Goal: Transaction & Acquisition: Register for event/course

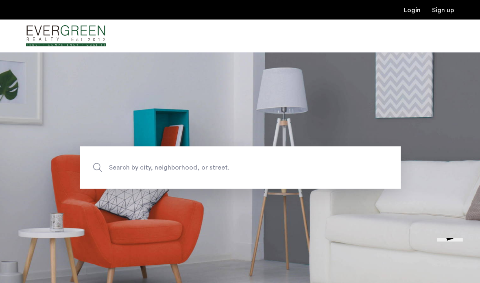
click at [167, 173] on span "Search by city, neighborhood, or street." at bounding box center [221, 167] width 224 height 11
click at [167, 181] on input "Search by city, neighborhood, or street." at bounding box center [240, 167] width 321 height 42
click at [161, 173] on span "Search by city, neighborhood, or street." at bounding box center [221, 167] width 224 height 11
click at [161, 182] on input "Search by city, neighborhood, or street." at bounding box center [240, 167] width 321 height 42
click at [145, 189] on input "Search by city, neighborhood, or street." at bounding box center [240, 167] width 321 height 42
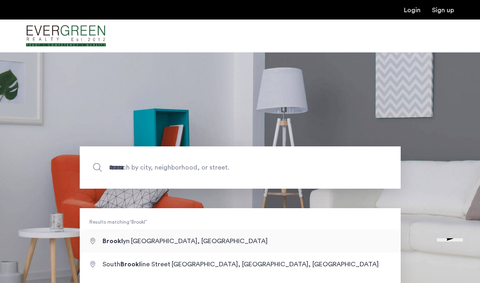
type input "**********"
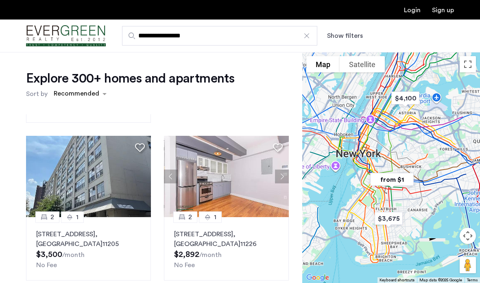
scroll to position [320, 0]
click at [281, 169] on button "Next apartment" at bounding box center [282, 176] width 14 height 14
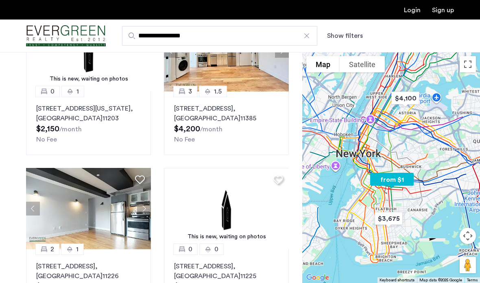
scroll to position [79, 0]
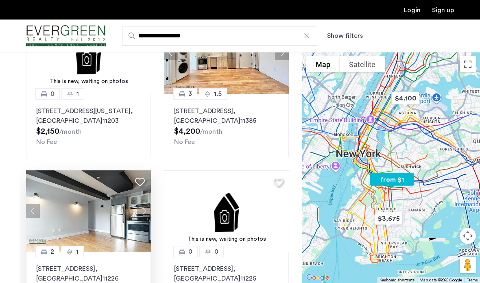
click at [146, 204] on button "Next apartment" at bounding box center [144, 211] width 14 height 14
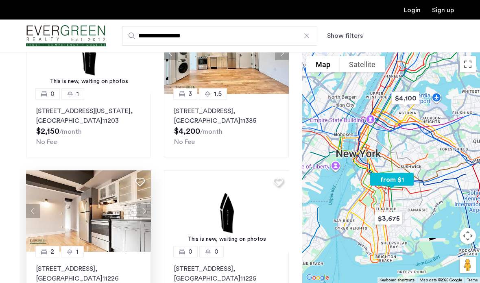
click at [147, 210] on img at bounding box center [88, 210] width 125 height 81
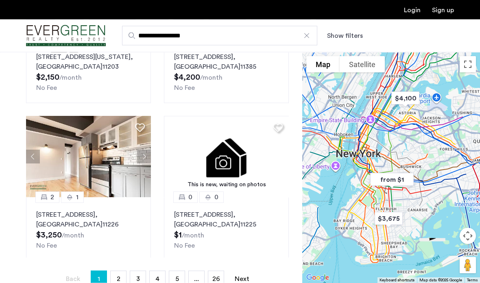
scroll to position [134, 0]
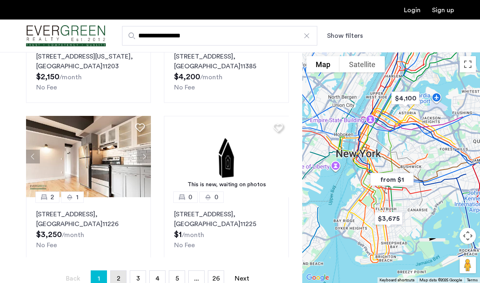
click at [117, 279] on span "2" at bounding box center [119, 278] width 4 height 7
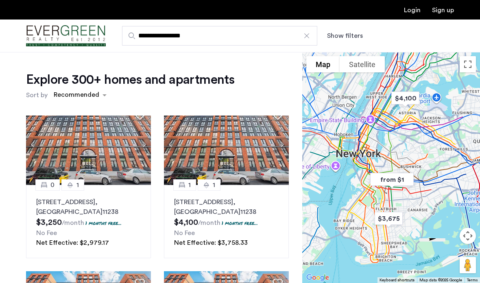
scroll to position [678, 0]
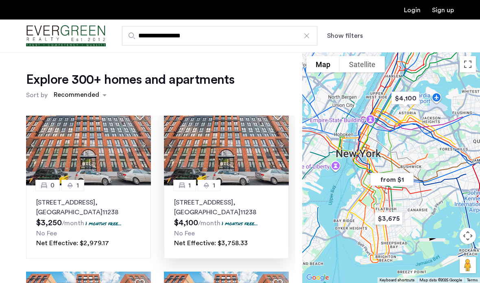
click at [282, 143] on button "Next apartment" at bounding box center [282, 145] width 14 height 14
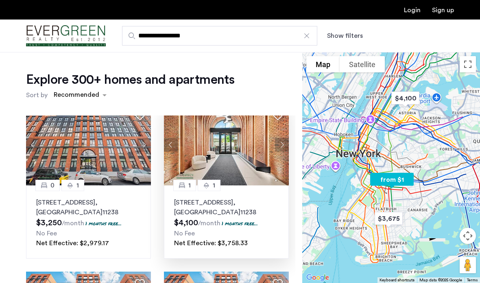
click at [283, 148] on button "Next apartment" at bounding box center [282, 145] width 14 height 14
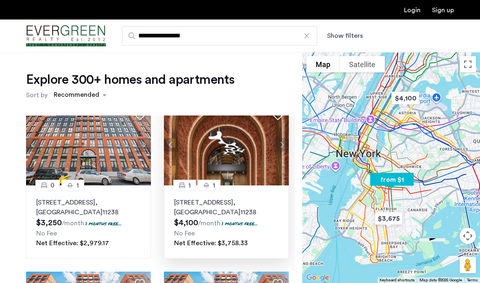
click at [280, 153] on img at bounding box center [226, 144] width 125 height 81
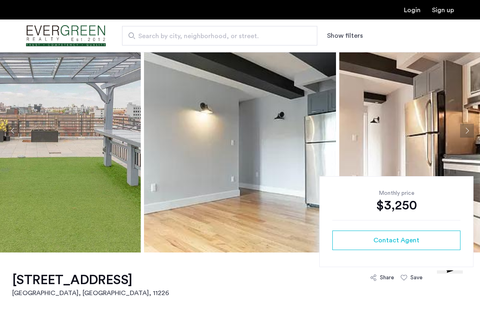
scroll to position [43, 0]
click at [469, 129] on button "Next apartment" at bounding box center [467, 131] width 14 height 14
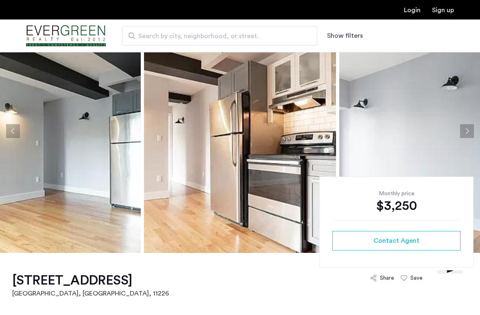
click at [467, 126] on button "Next apartment" at bounding box center [467, 131] width 14 height 14
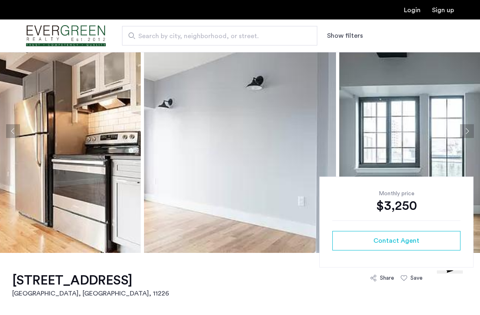
click at [466, 129] on button "Next apartment" at bounding box center [467, 131] width 14 height 14
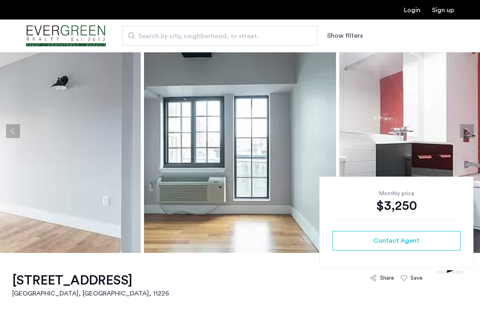
click at [463, 129] on button "Next apartment" at bounding box center [467, 131] width 14 height 14
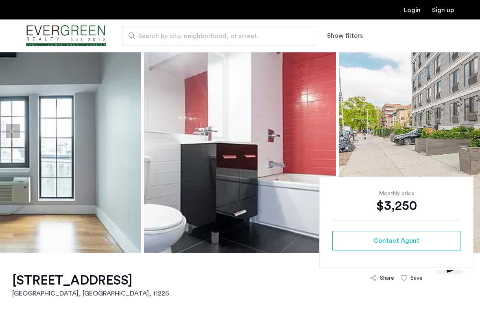
click at [462, 128] on button "Next apartment" at bounding box center [467, 131] width 14 height 14
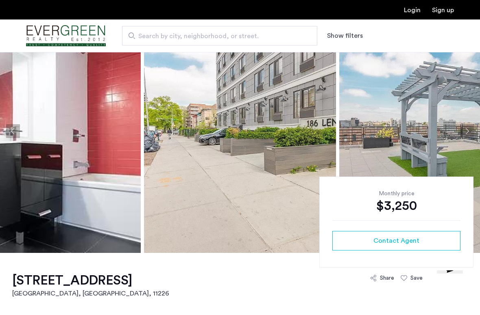
click at [463, 127] on button "Next apartment" at bounding box center [467, 131] width 14 height 14
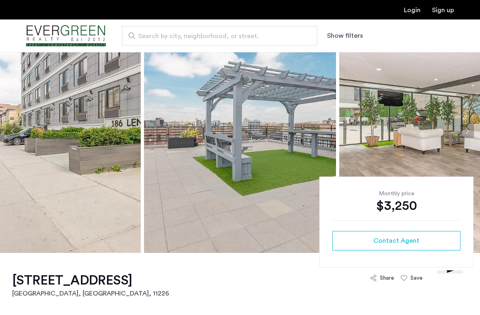
click at [462, 127] on button "Next apartment" at bounding box center [467, 131] width 14 height 14
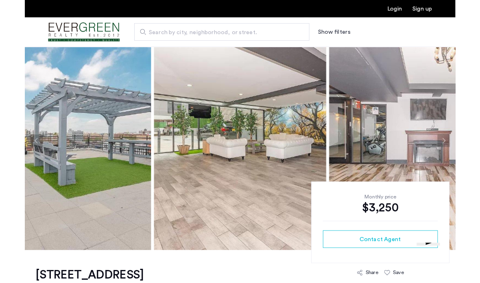
scroll to position [0, 0]
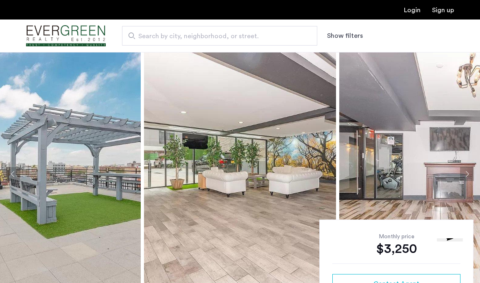
click at [253, 37] on span "Search by city, neighborhood, or street." at bounding box center [216, 36] width 156 height 10
click at [253, 37] on input "Search by city, neighborhood, or street." at bounding box center [219, 36] width 195 height 20
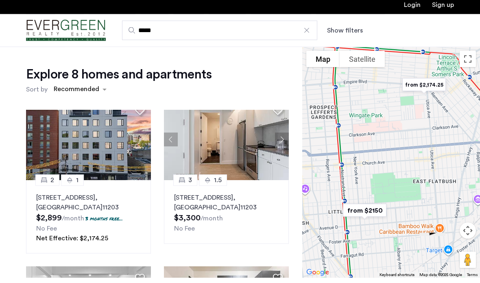
scroll to position [171, 0]
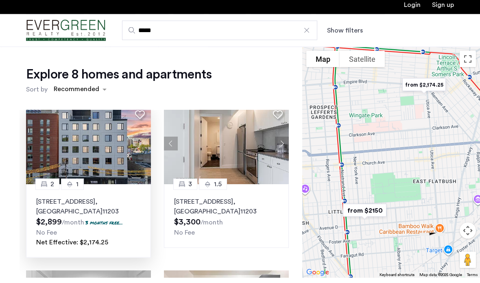
click at [132, 152] on img at bounding box center [88, 149] width 125 height 81
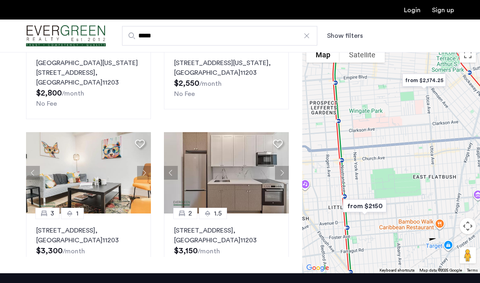
scroll to position [347, 0]
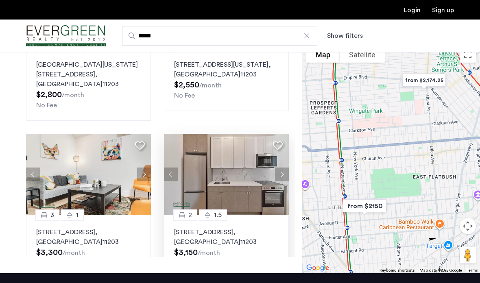
click at [285, 167] on button "Next apartment" at bounding box center [282, 174] width 14 height 14
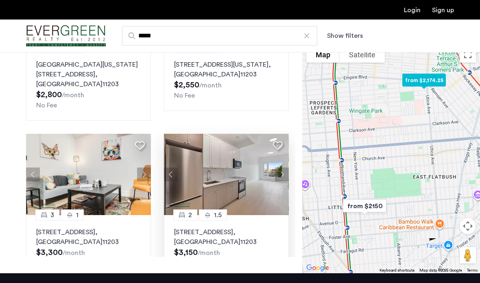
click at [287, 171] on button "Next apartment" at bounding box center [282, 174] width 14 height 14
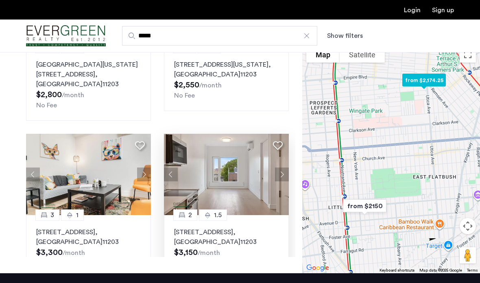
click at [287, 171] on button "Next apartment" at bounding box center [282, 174] width 14 height 14
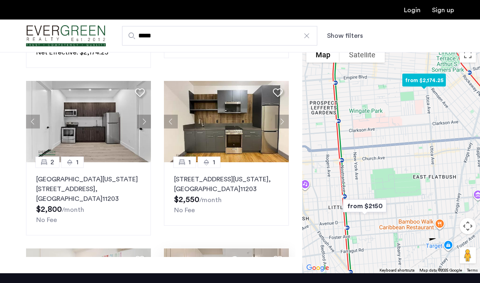
scroll to position [232, 0]
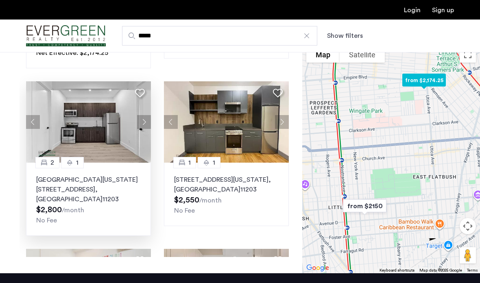
click at [146, 119] on button "Next apartment" at bounding box center [144, 122] width 14 height 14
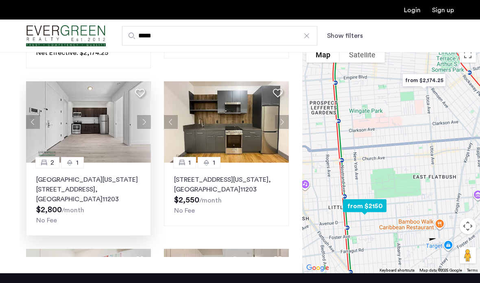
click at [147, 121] on button "Next apartment" at bounding box center [144, 122] width 14 height 14
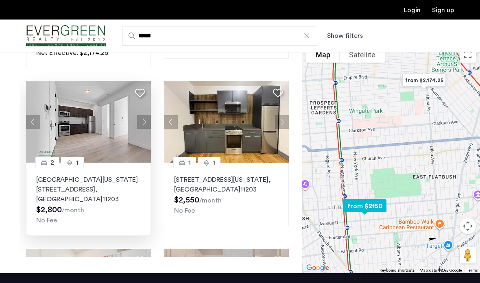
click at [147, 127] on button "Next apartment" at bounding box center [144, 122] width 14 height 14
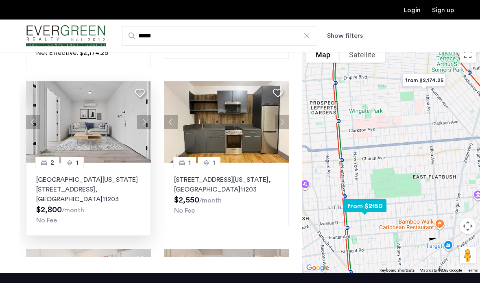
click at [147, 126] on button "Next apartment" at bounding box center [144, 122] width 14 height 14
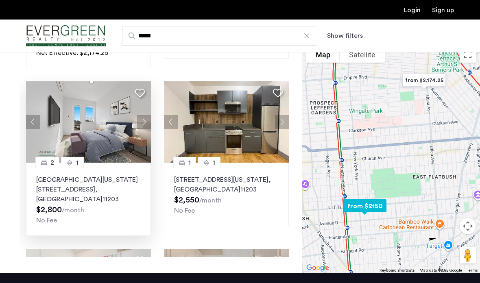
click at [146, 126] on button "Next apartment" at bounding box center [144, 122] width 14 height 14
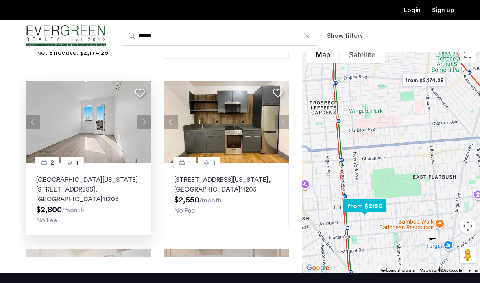
click at [146, 125] on button "Next apartment" at bounding box center [144, 122] width 14 height 14
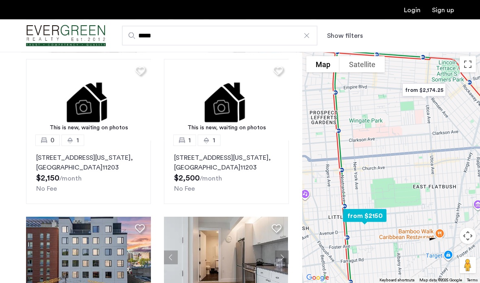
scroll to position [0, 0]
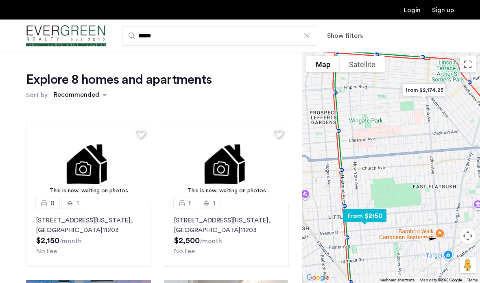
click at [264, 40] on input "*****" at bounding box center [219, 36] width 195 height 20
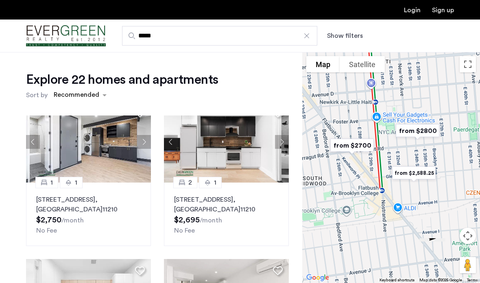
scroll to position [497, 0]
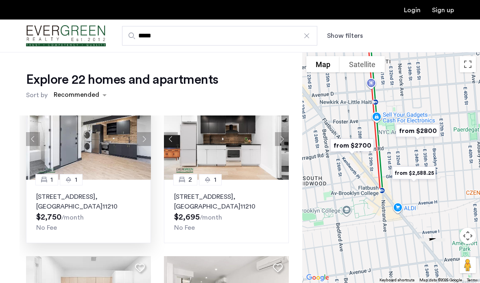
type input "*****"
click at [148, 146] on button "Next apartment" at bounding box center [144, 139] width 14 height 14
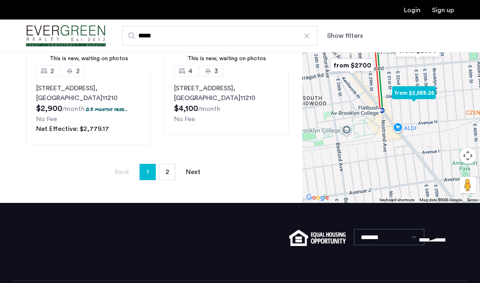
scroll to position [232, 0]
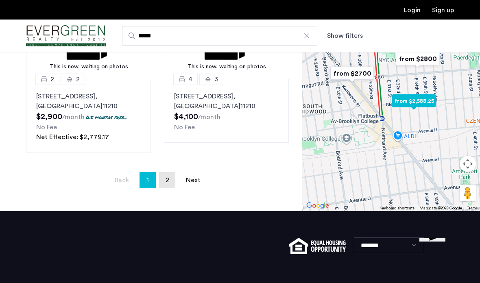
click at [172, 184] on link "page 2" at bounding box center [166, 179] width 15 height 15
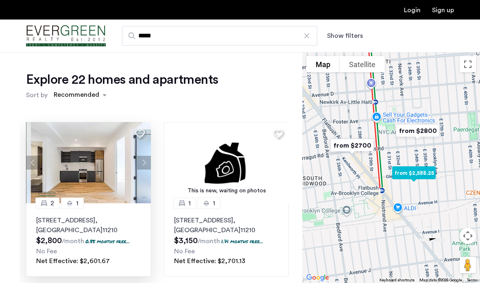
click at [145, 164] on button "Next apartment" at bounding box center [144, 163] width 14 height 14
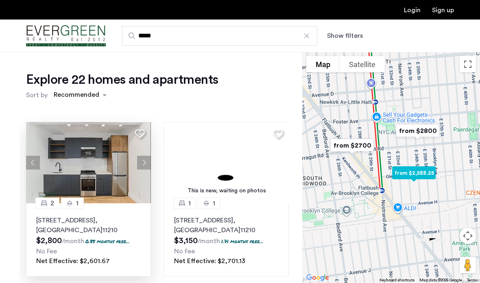
click at [115, 187] on img at bounding box center [88, 162] width 125 height 81
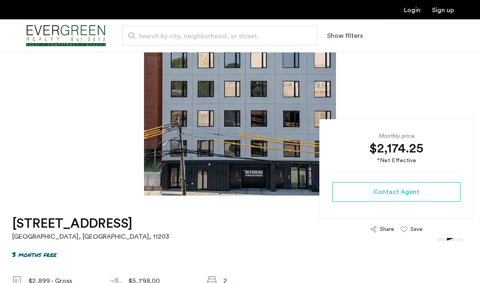
scroll to position [80, 0]
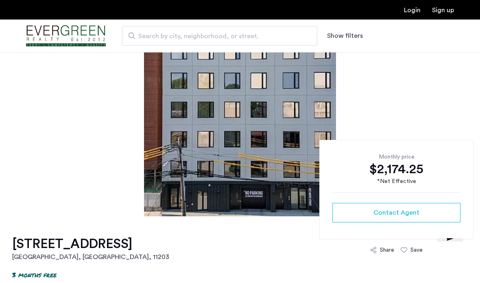
click at [324, 104] on img at bounding box center [240, 94] width 192 height 244
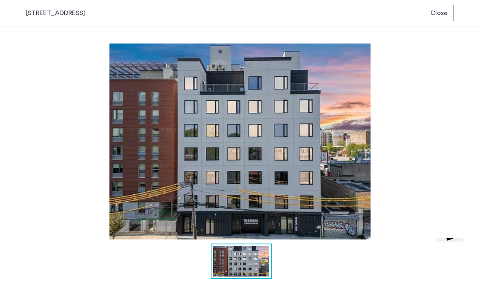
scroll to position [0, 0]
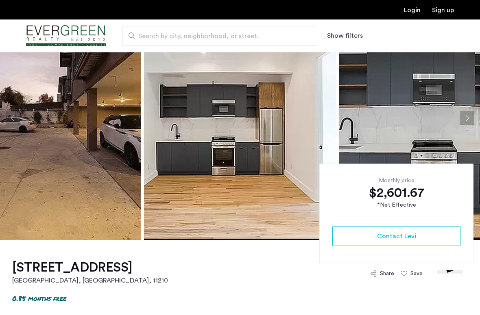
scroll to position [51, 0]
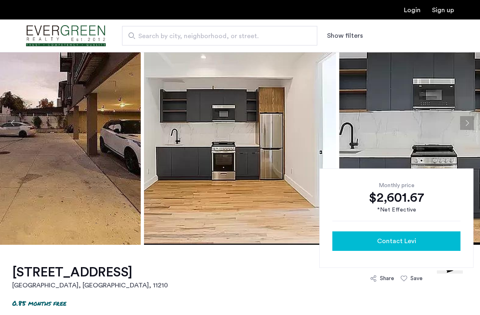
click at [405, 238] on span "Contact Levi" at bounding box center [396, 242] width 39 height 10
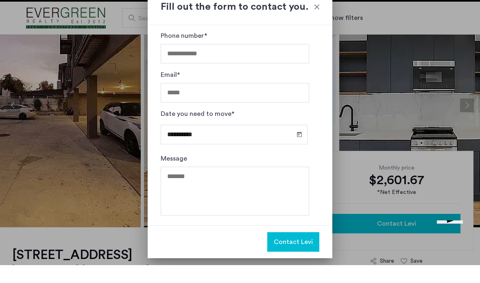
scroll to position [46, 0]
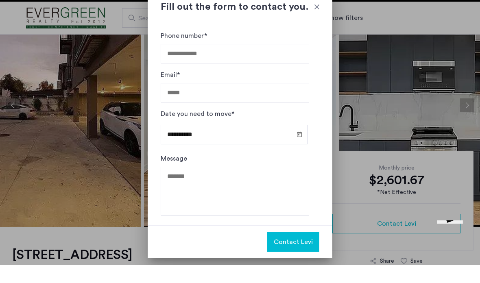
click at [324, 7] on div "Fill out the form to contact you." at bounding box center [240, 25] width 185 height 36
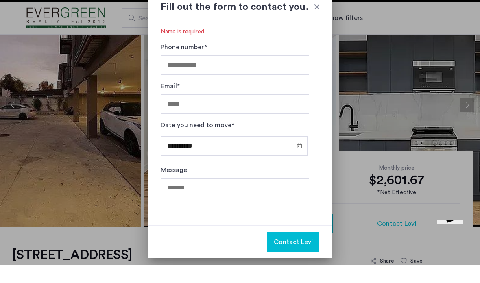
click at [310, 17] on h2 "Fill out the form to contact you." at bounding box center [240, 24] width 159 height 15
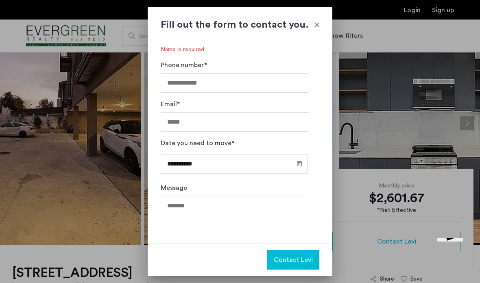
click at [314, 29] on div at bounding box center [317, 25] width 8 height 8
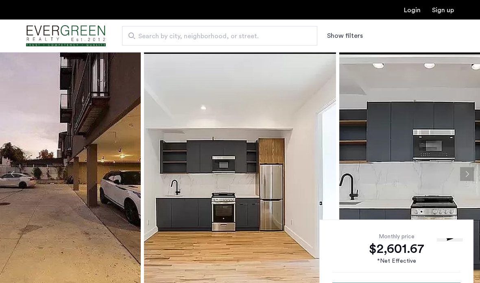
scroll to position [51, 0]
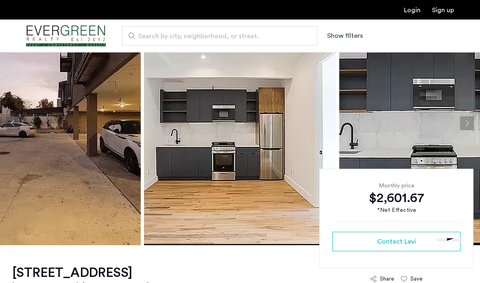
click at [440, 19] on div "Login Sign up" at bounding box center [240, 10] width 480 height 20
click at [441, 13] on link "Sign up" at bounding box center [443, 10] width 22 height 7
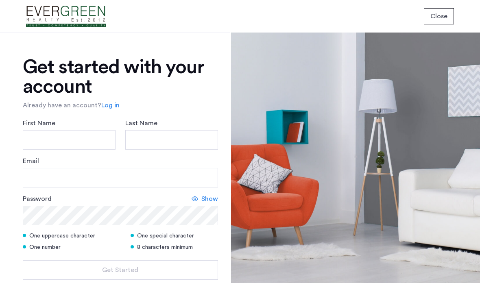
scroll to position [33, 0]
click at [95, 130] on input "First Name" at bounding box center [69, 140] width 93 height 20
type input "*******"
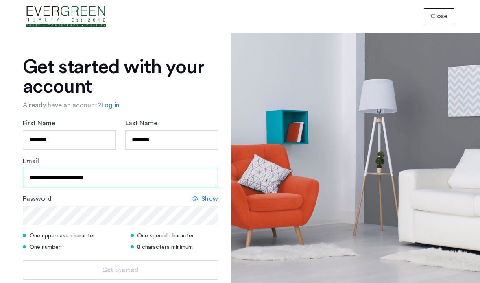
type input "**********"
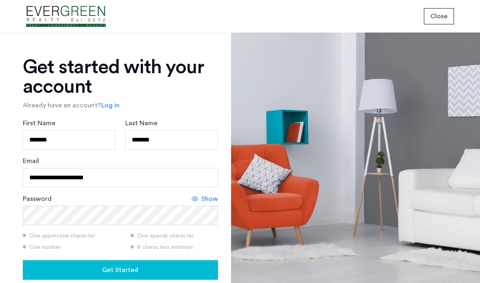
scroll to position [69, 0]
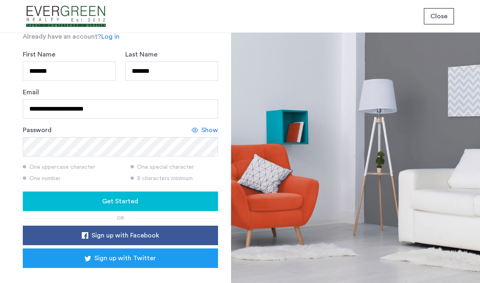
click at [62, 196] on div "Get Started" at bounding box center [120, 201] width 182 height 10
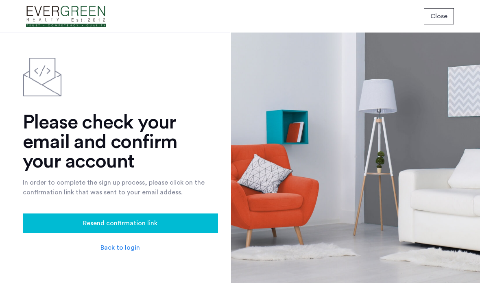
click at [132, 248] on link "Back to login" at bounding box center [119, 248] width 39 height 10
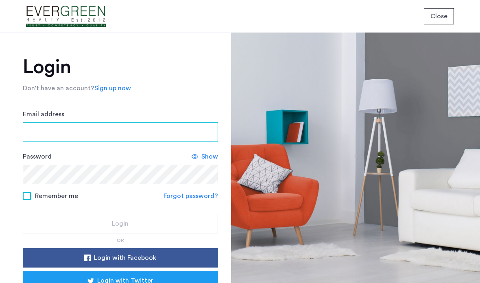
click at [139, 134] on input "Email address" at bounding box center [120, 132] width 195 height 20
type input "**********"
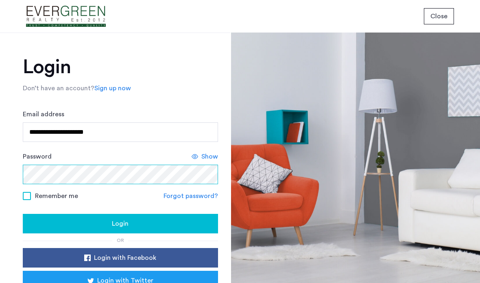
click at [120, 224] on button "Login" at bounding box center [120, 224] width 195 height 20
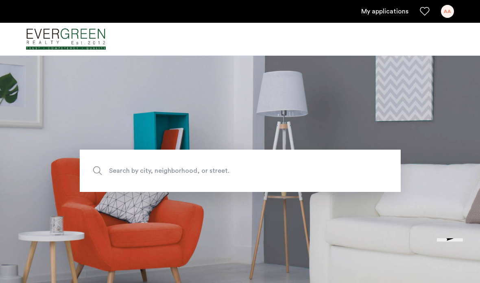
click at [386, 12] on link "My applications" at bounding box center [384, 12] width 47 height 10
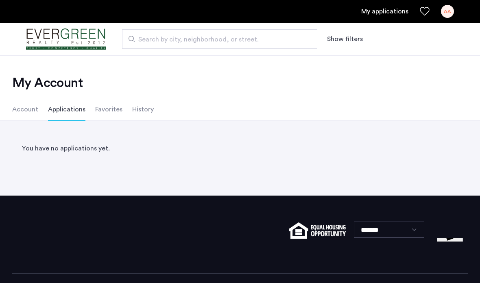
click at [26, 111] on li "Account" at bounding box center [25, 109] width 26 height 23
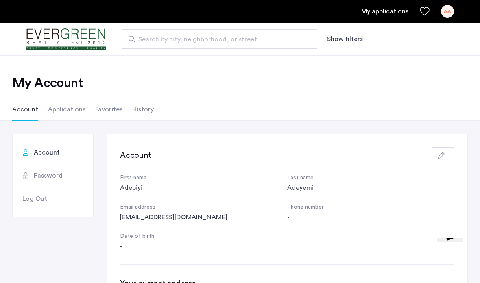
click at [161, 40] on span "Search by city, neighborhood, or street." at bounding box center [216, 40] width 156 height 10
click at [161, 40] on input "Search by city, neighborhood, or street." at bounding box center [219, 39] width 195 height 20
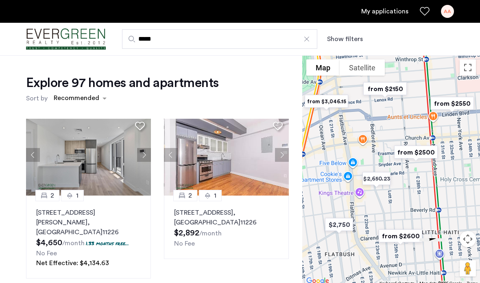
scroll to position [9, 0]
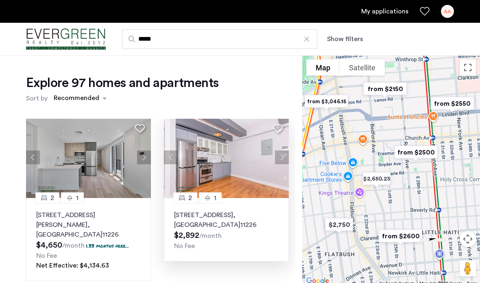
type input "*****"
click at [281, 156] on button "Next apartment" at bounding box center [282, 157] width 14 height 14
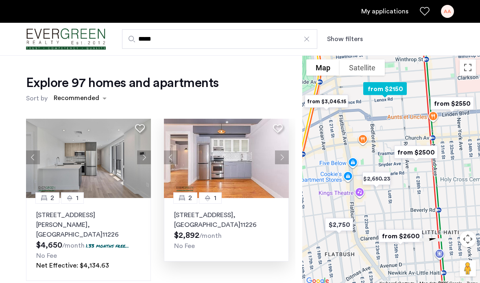
click at [285, 161] on button "Next apartment" at bounding box center [282, 157] width 14 height 14
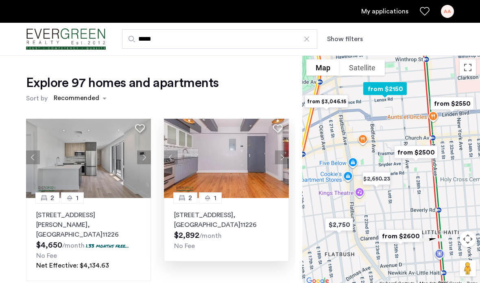
click at [280, 163] on button "Next apartment" at bounding box center [282, 157] width 14 height 14
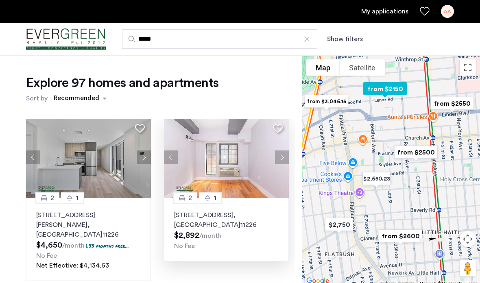
click at [279, 157] on button "Next apartment" at bounding box center [282, 157] width 14 height 14
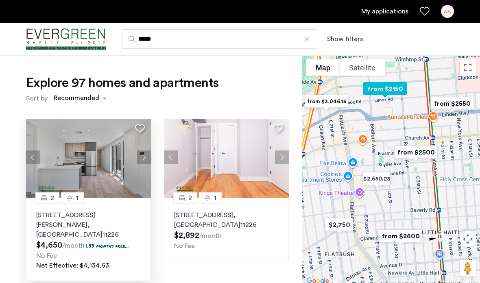
click at [146, 159] on button "Next apartment" at bounding box center [144, 157] width 14 height 14
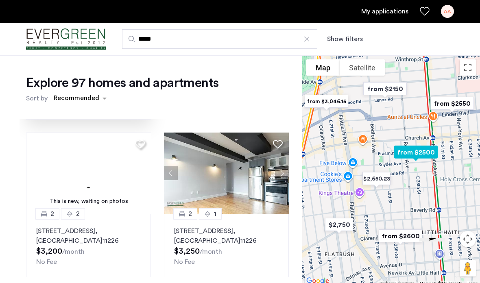
scroll to position [169, 0]
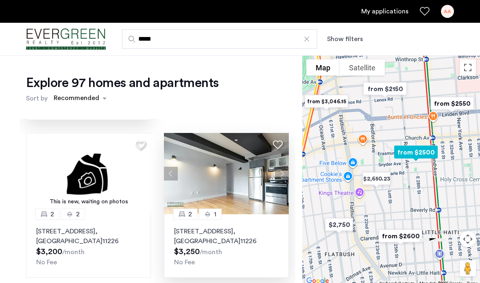
click at [282, 167] on button "Next apartment" at bounding box center [282, 174] width 14 height 14
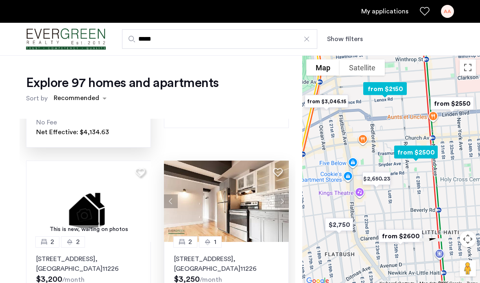
scroll to position [166, 0]
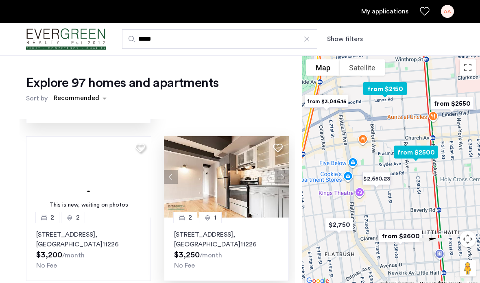
click at [285, 170] on button "Next apartment" at bounding box center [282, 177] width 14 height 14
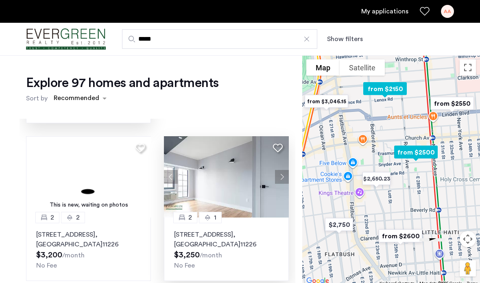
click at [284, 170] on button "Next apartment" at bounding box center [282, 177] width 14 height 14
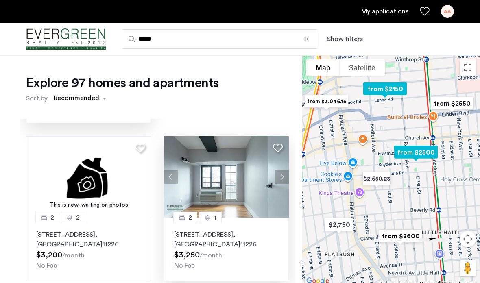
click at [229, 196] on img at bounding box center [226, 176] width 125 height 81
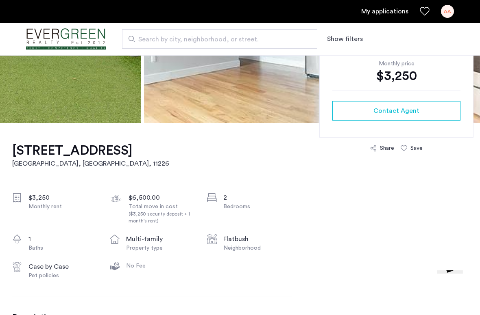
scroll to position [159, 0]
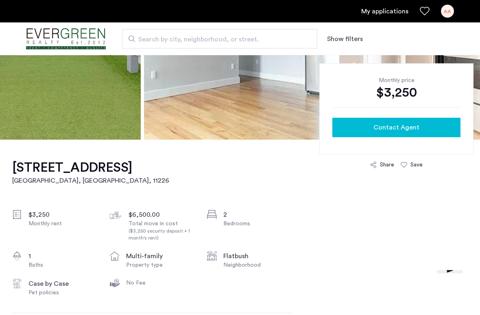
click at [424, 127] on div "Contact Agent" at bounding box center [396, 128] width 115 height 10
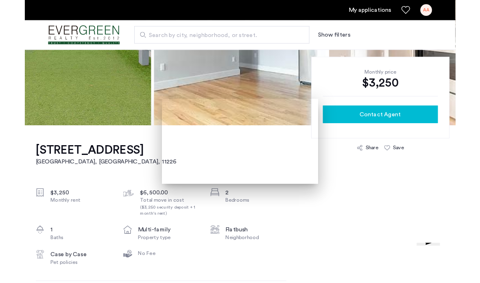
scroll to position [0, 0]
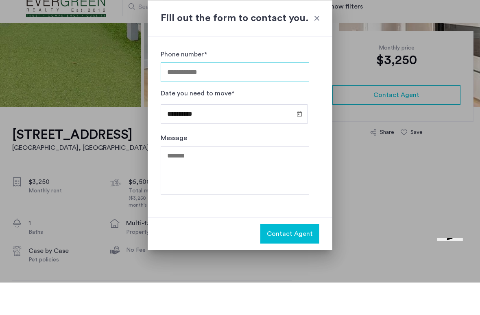
click at [272, 95] on input "Phone number*" at bounding box center [235, 105] width 148 height 20
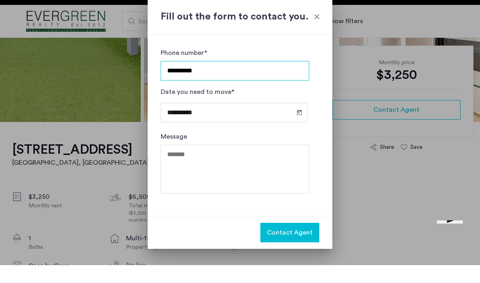
type input "**********"
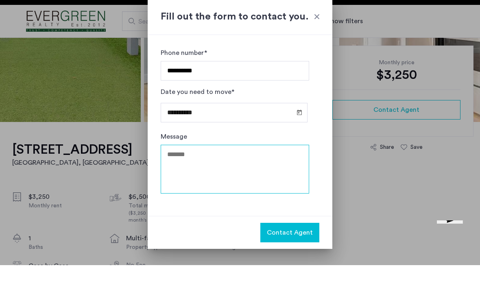
click at [241, 170] on textarea "Message" at bounding box center [235, 187] width 148 height 49
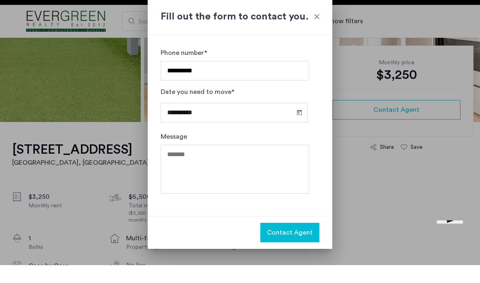
click at [298, 245] on span "Contact Agent" at bounding box center [290, 250] width 46 height 10
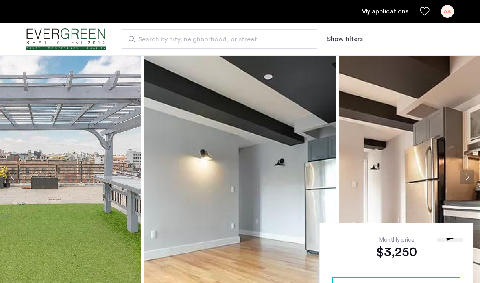
click at [393, 15] on link "My applications" at bounding box center [384, 12] width 47 height 10
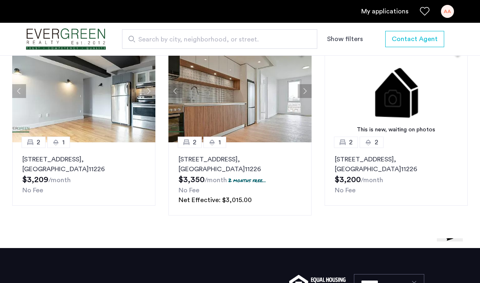
scroll to position [1121, 0]
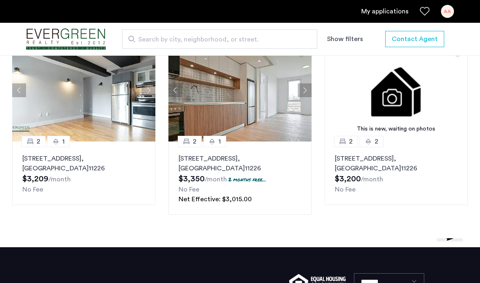
click at [445, 16] on div "AA" at bounding box center [447, 11] width 13 height 13
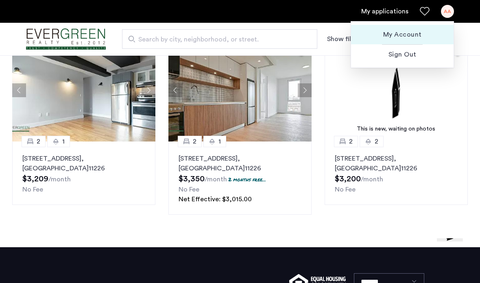
click at [410, 39] on button "My Account" at bounding box center [402, 35] width 102 height 20
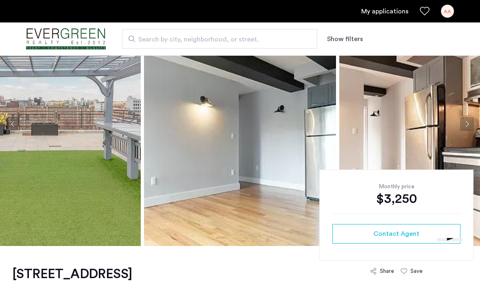
scroll to position [69, 0]
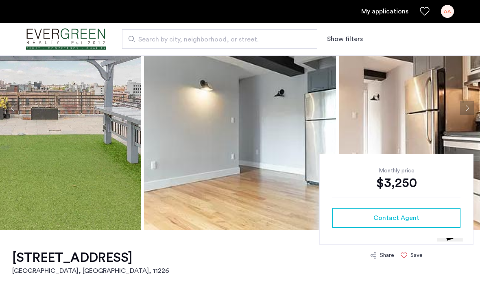
click at [410, 252] on div "Save" at bounding box center [416, 255] width 12 height 8
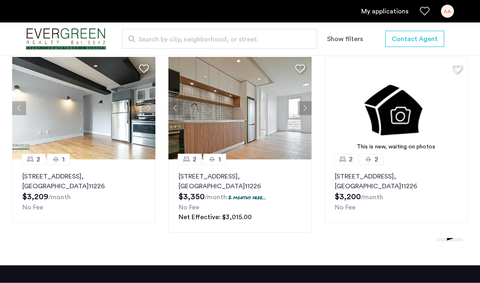
scroll to position [1103, 0]
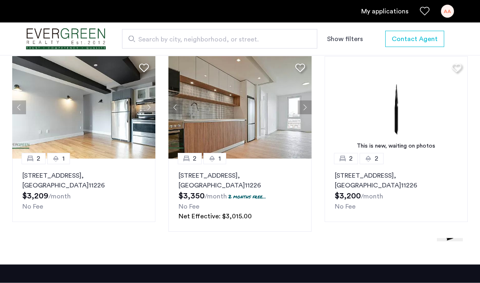
click at [131, 204] on div "No Fee" at bounding box center [83, 207] width 123 height 10
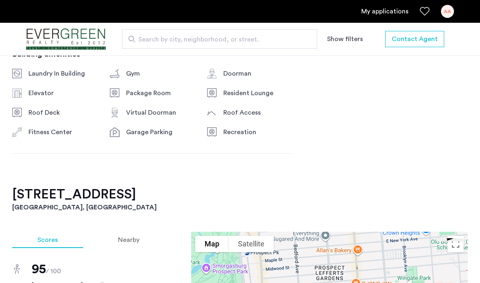
scroll to position [623, 0]
